Goal: Communication & Community: Answer question/provide support

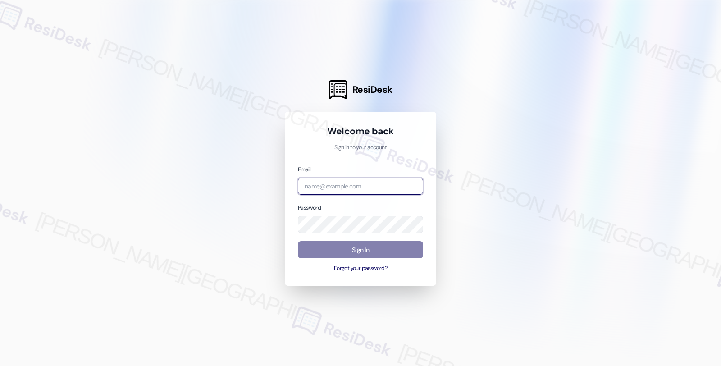
click at [349, 182] on input "email" at bounding box center [360, 186] width 125 height 18
click at [0, 365] on com-1password-button at bounding box center [0, 366] width 0 height 0
type input "[EMAIL_ADDRESS][PERSON_NAME][DOMAIN_NAME]"
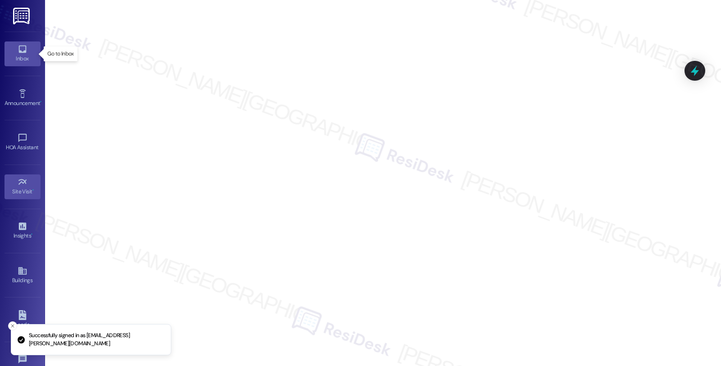
click at [24, 56] on div "Inbox" at bounding box center [22, 58] width 45 height 9
